Goal: Browse casually

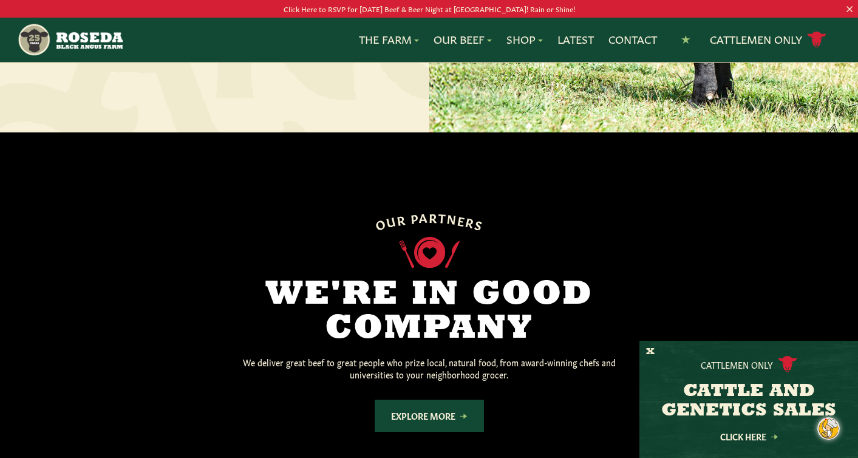
scroll to position [814, 0]
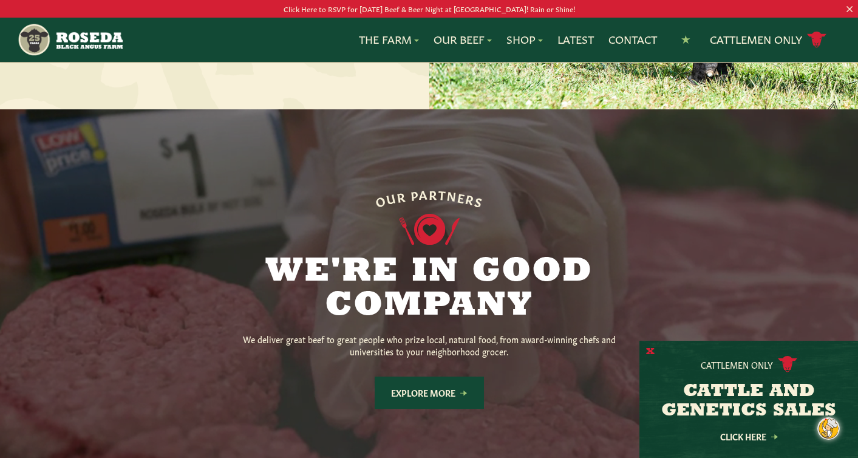
click at [649, 352] on button "X" at bounding box center [650, 352] width 9 height 13
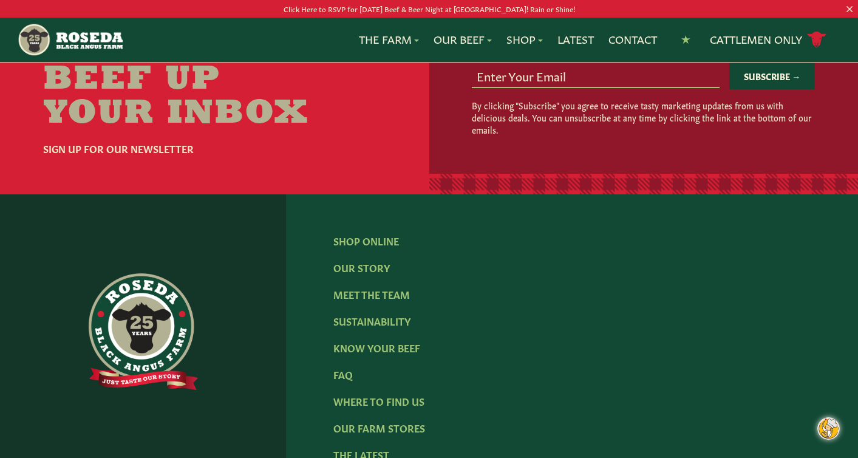
scroll to position [1829, 0]
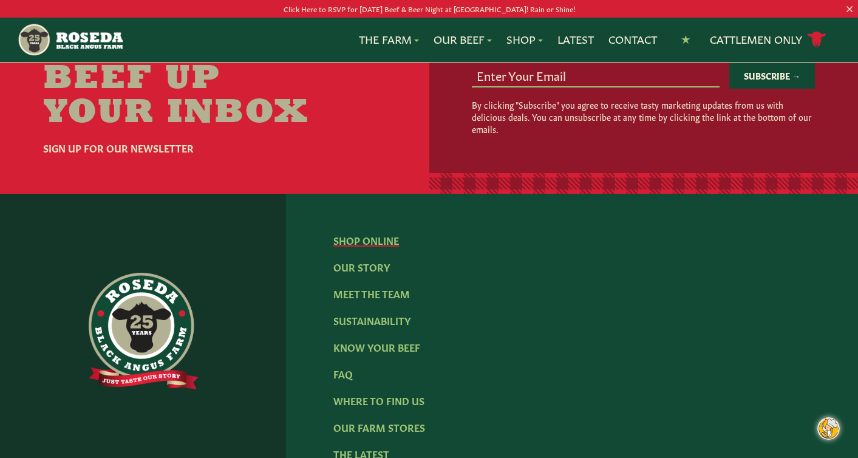
click at [365, 233] on link "Shop Online" at bounding box center [366, 239] width 66 height 13
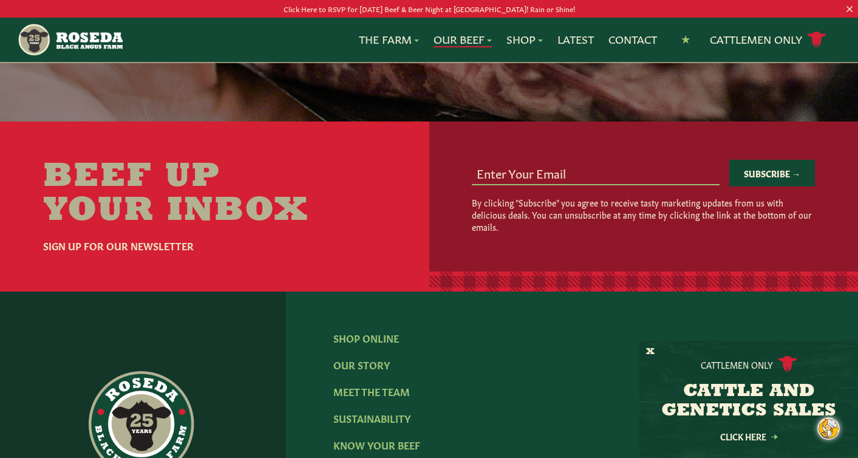
scroll to position [2417, 0]
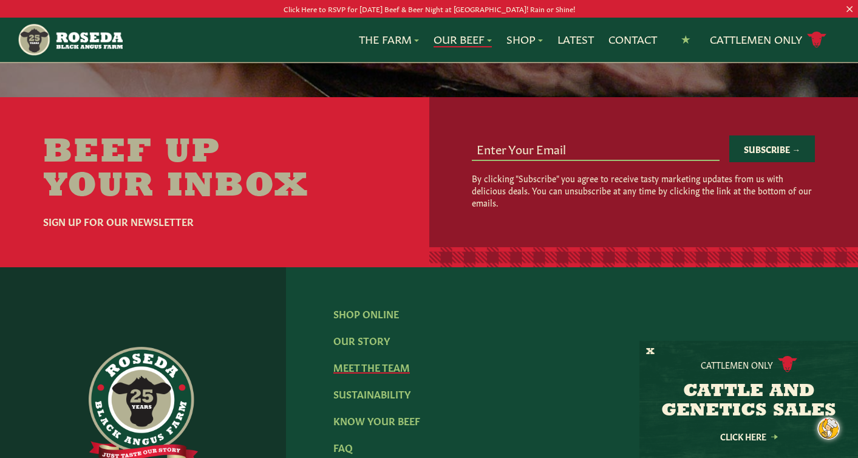
click at [372, 360] on link "Meet The Team" at bounding box center [371, 366] width 77 height 13
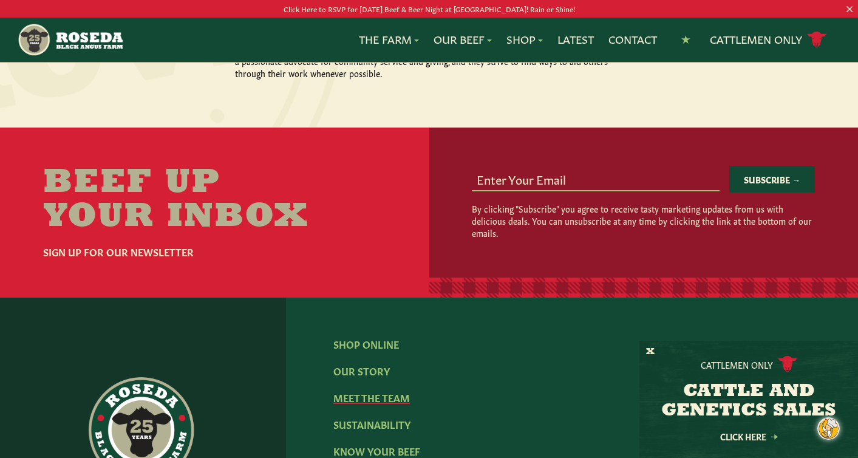
scroll to position [1511, 0]
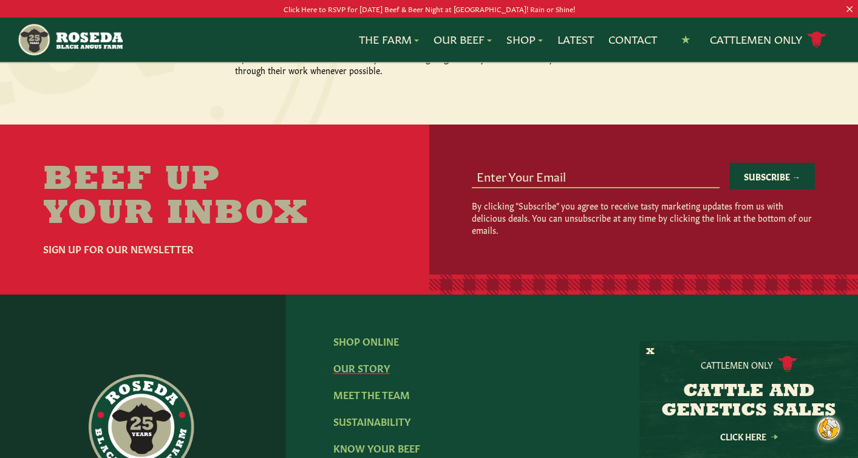
click at [358, 361] on link "Our Story" at bounding box center [361, 367] width 56 height 13
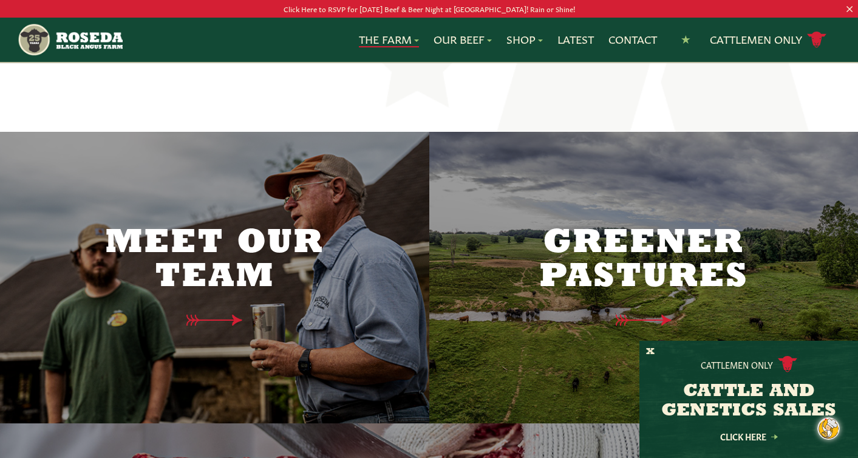
scroll to position [3018, 0]
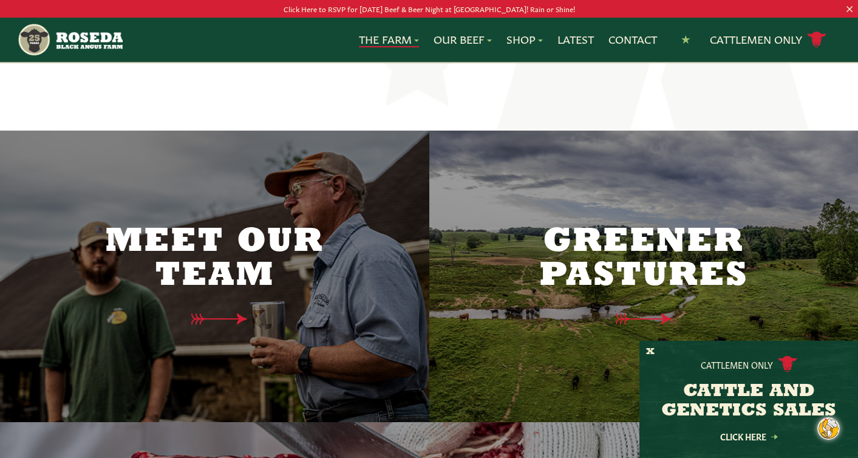
click at [301, 235] on h2 "Meet Our Team" at bounding box center [214, 259] width 255 height 68
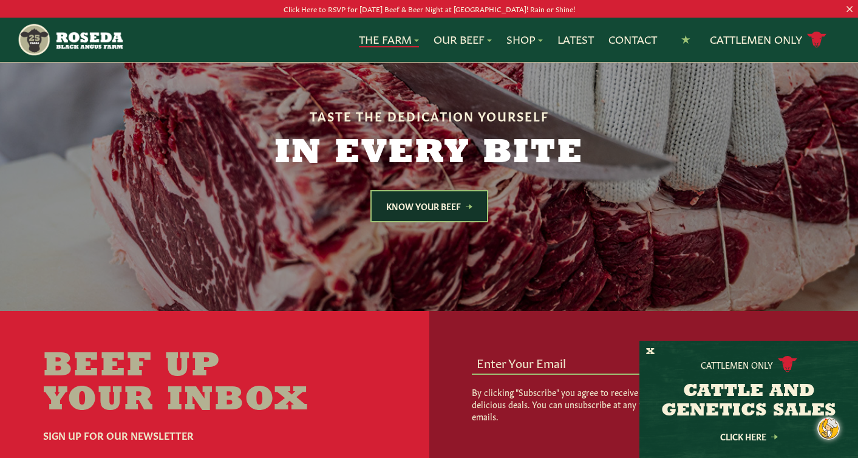
scroll to position [3422, 0]
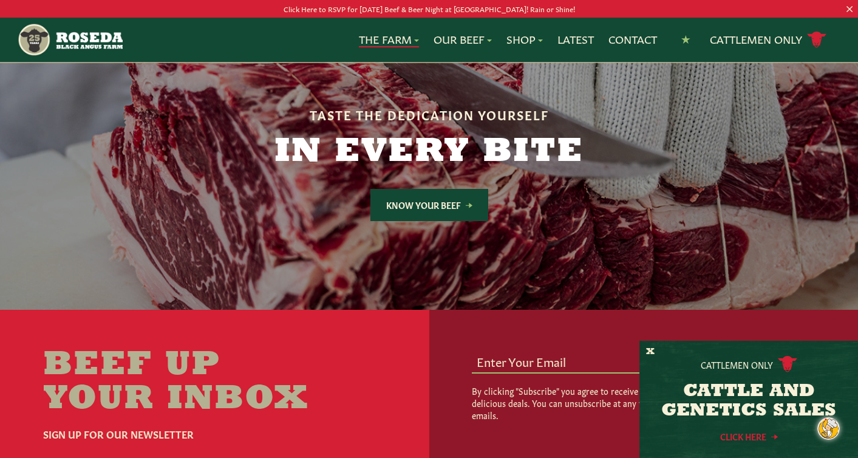
click at [746, 437] on link "Click Here" at bounding box center [748, 436] width 109 height 8
